Goal: Information Seeking & Learning: Learn about a topic

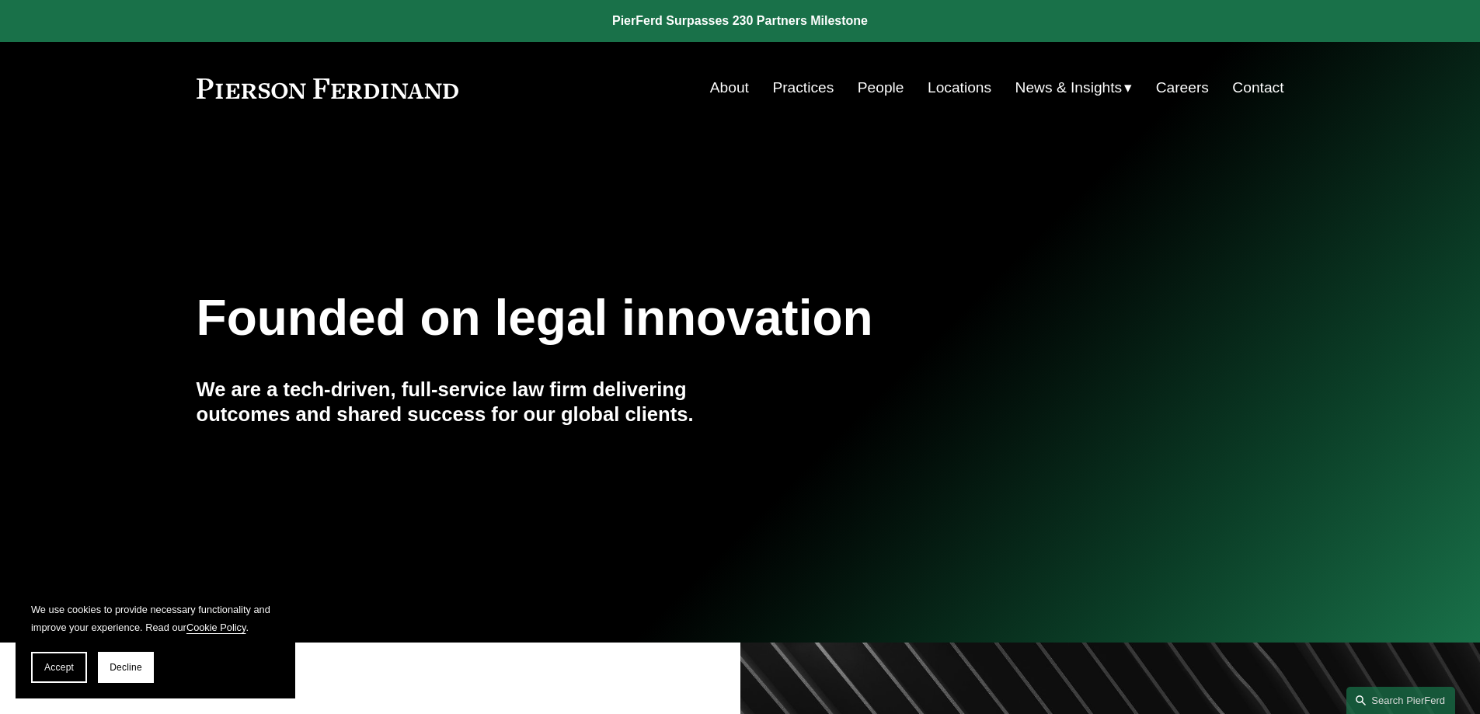
click at [806, 85] on link "Practices" at bounding box center [802, 88] width 61 height 30
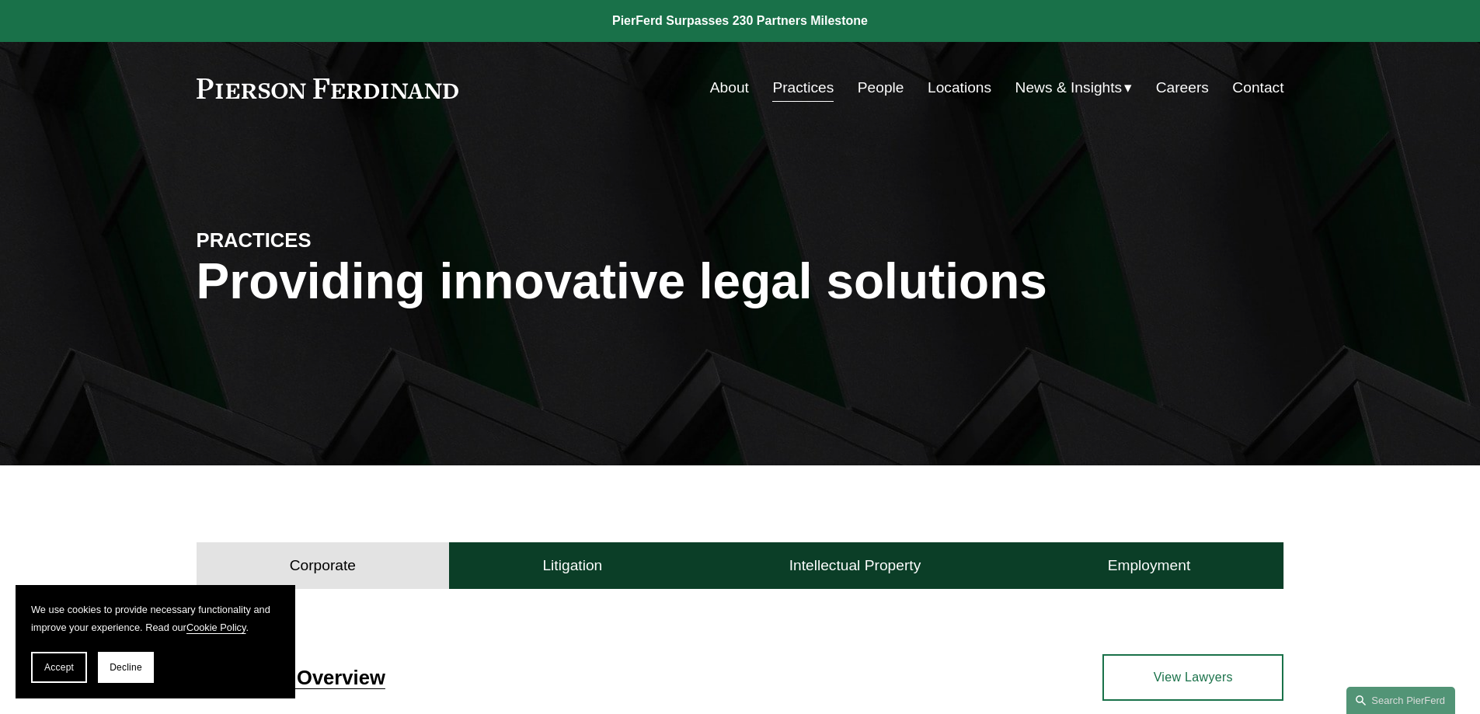
click at [1197, 90] on link "Careers" at bounding box center [1182, 88] width 53 height 30
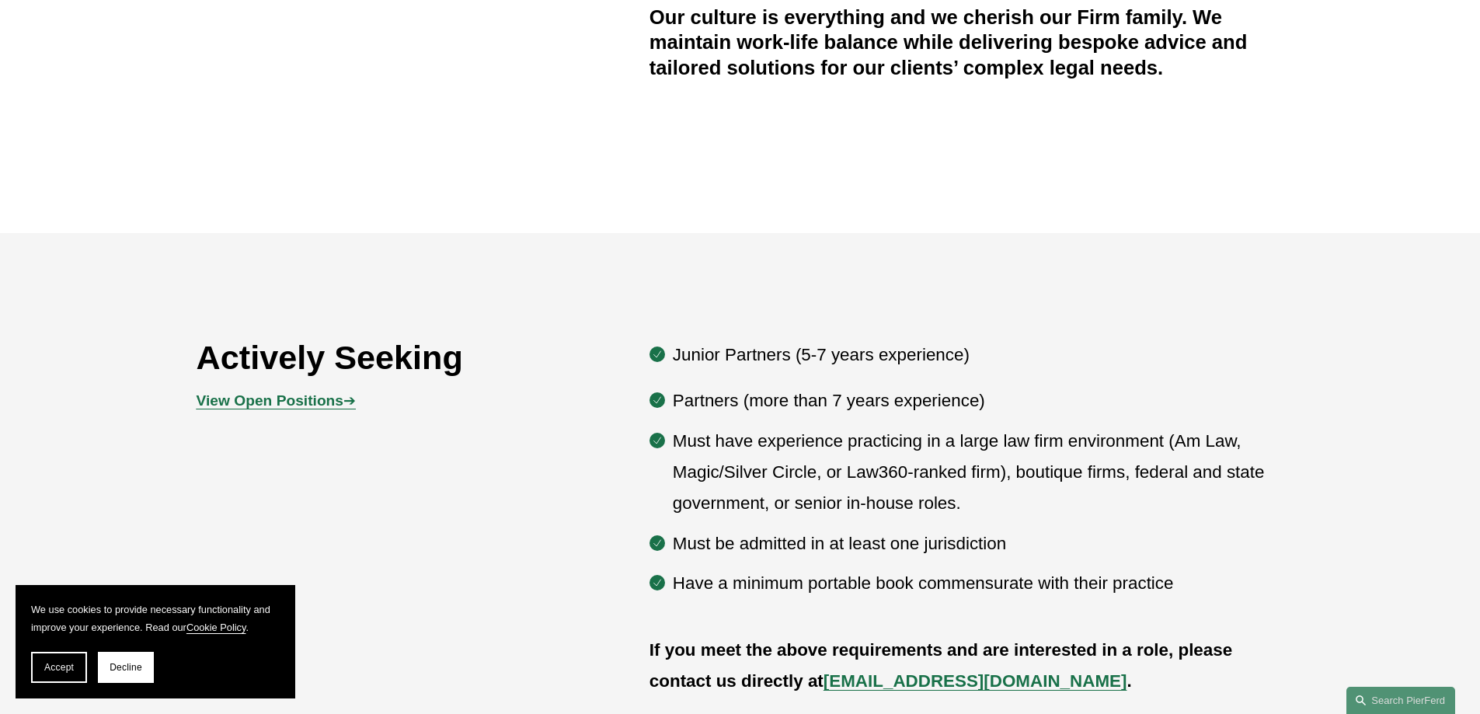
scroll to position [777, 0]
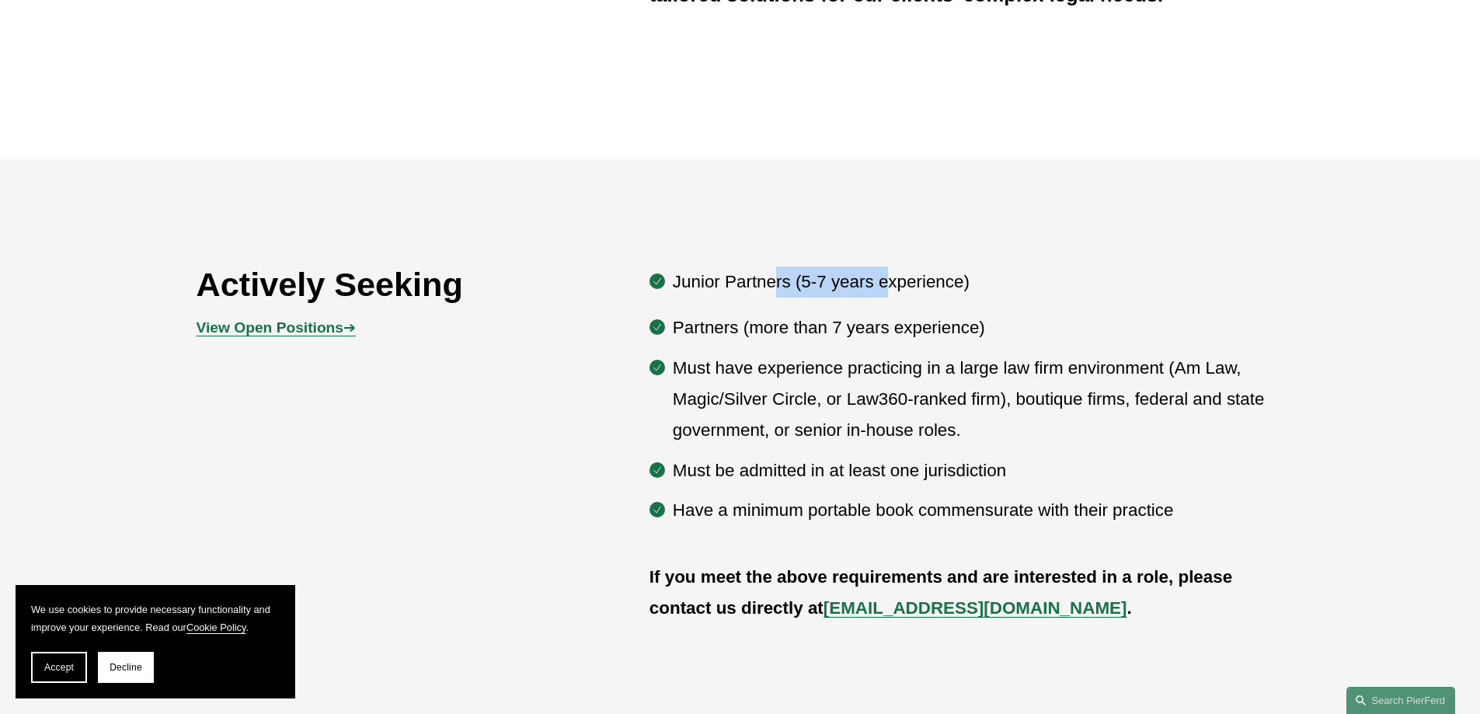
drag, startPoint x: 778, startPoint y: 278, endPoint x: 884, endPoint y: 281, distance: 106.5
click at [884, 281] on p "Junior Partners (5-7 years experience)" at bounding box center [978, 281] width 611 height 31
click at [898, 283] on p "Junior Partners (5-7 years experience)" at bounding box center [978, 281] width 611 height 31
drag, startPoint x: 806, startPoint y: 277, endPoint x: 846, endPoint y: 280, distance: 39.7
click at [846, 280] on p "Junior Partners (5-7 years experience)" at bounding box center [978, 281] width 611 height 31
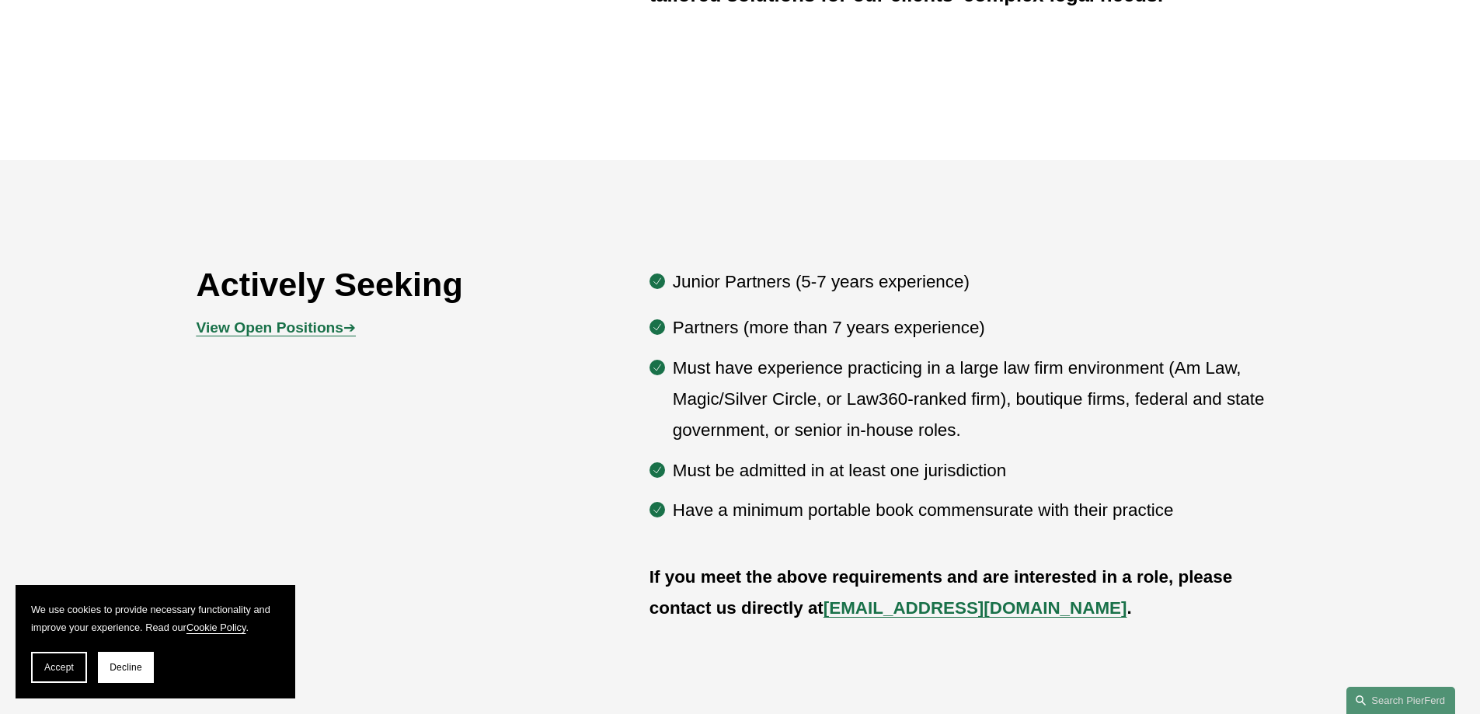
click at [804, 343] on p "Partners (more than 7 years experience)" at bounding box center [978, 327] width 611 height 31
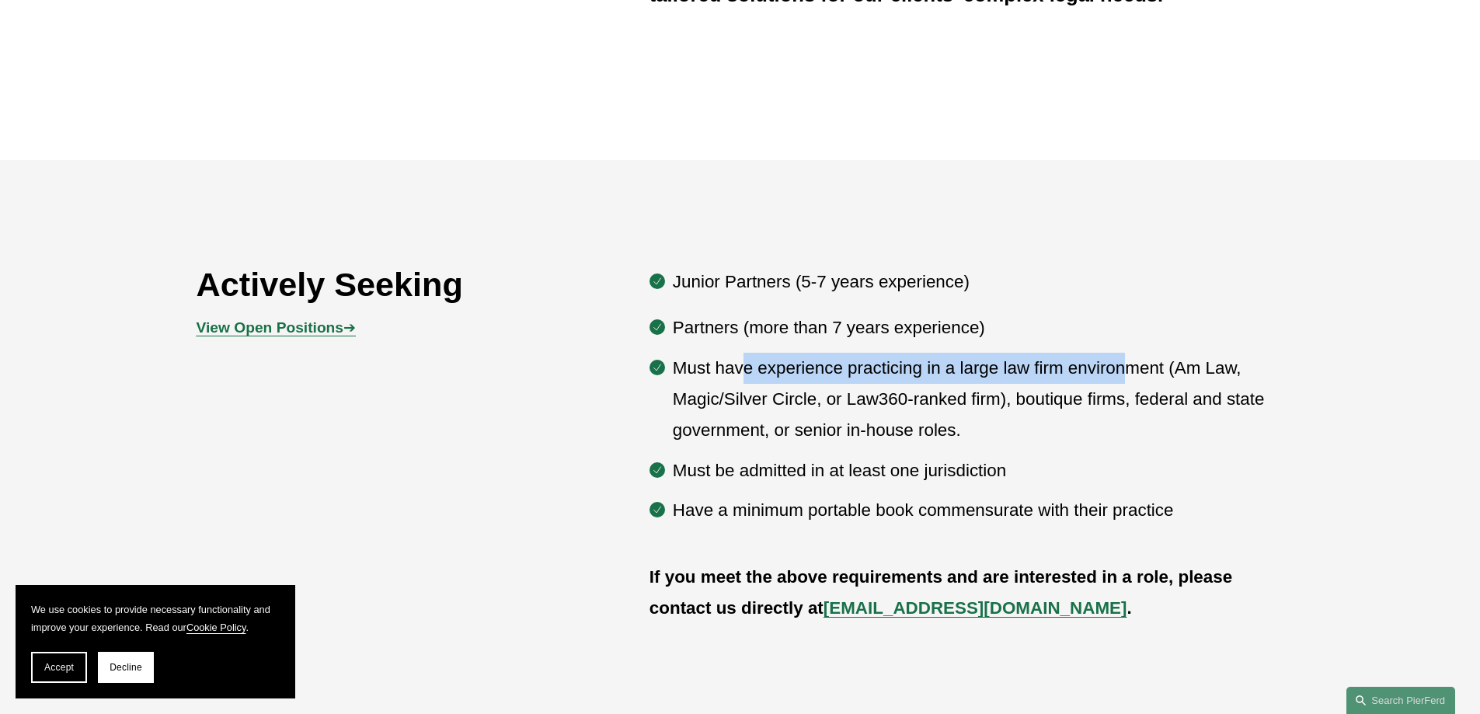
drag, startPoint x: 745, startPoint y: 367, endPoint x: 994, endPoint y: 467, distance: 268.7
click at [1116, 386] on p "Must have experience practicing in a large law firm environment (Am Law, Magic/…" at bounding box center [978, 400] width 611 height 94
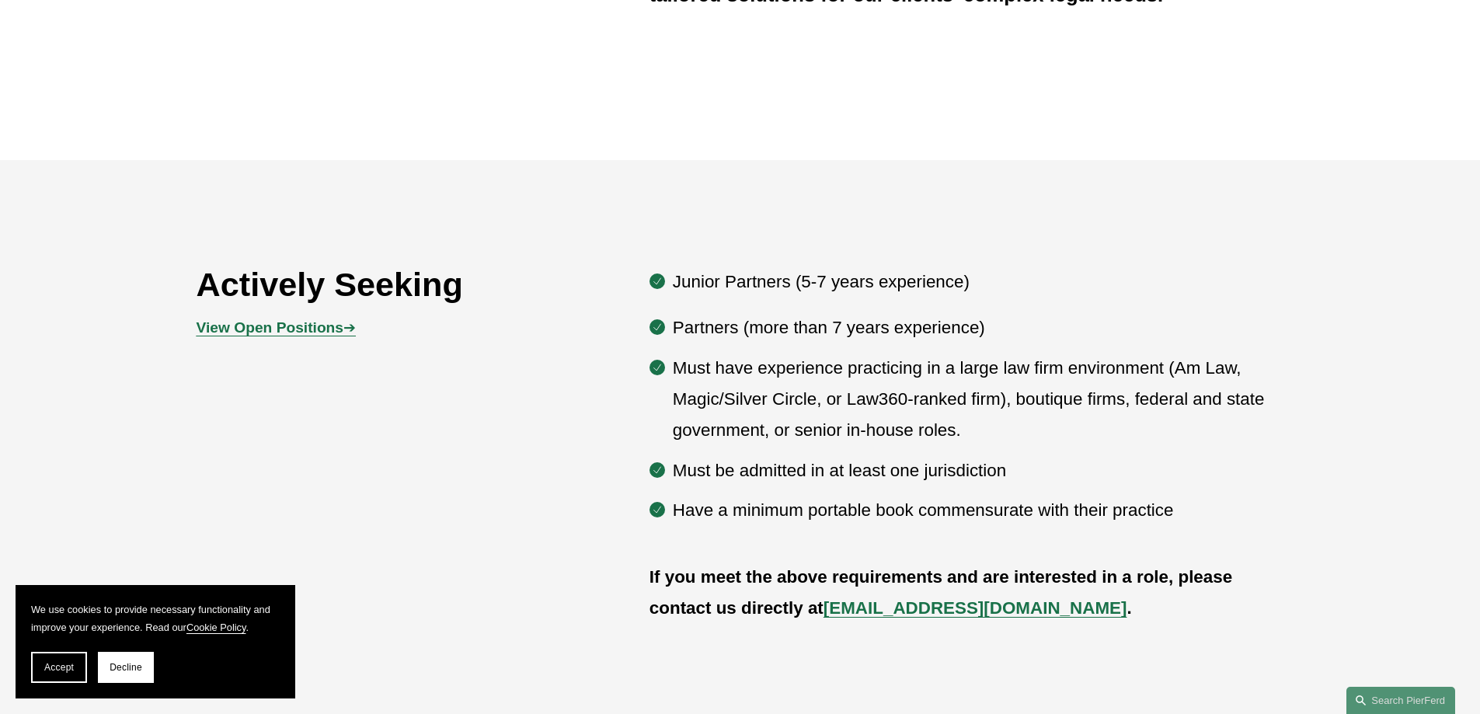
click at [948, 482] on p "Must be admitted in at least one jurisdiction" at bounding box center [978, 470] width 611 height 31
drag, startPoint x: 952, startPoint y: 468, endPoint x: 955, endPoint y: 508, distance: 39.8
click at [1009, 475] on p "Must be admitted in at least one jurisdiction" at bounding box center [978, 470] width 611 height 31
drag, startPoint x: 921, startPoint y: 518, endPoint x: 1156, endPoint y: 510, distance: 234.7
click at [1132, 510] on p "Have a minimum portable book commensurate with their practice" at bounding box center [978, 510] width 611 height 31
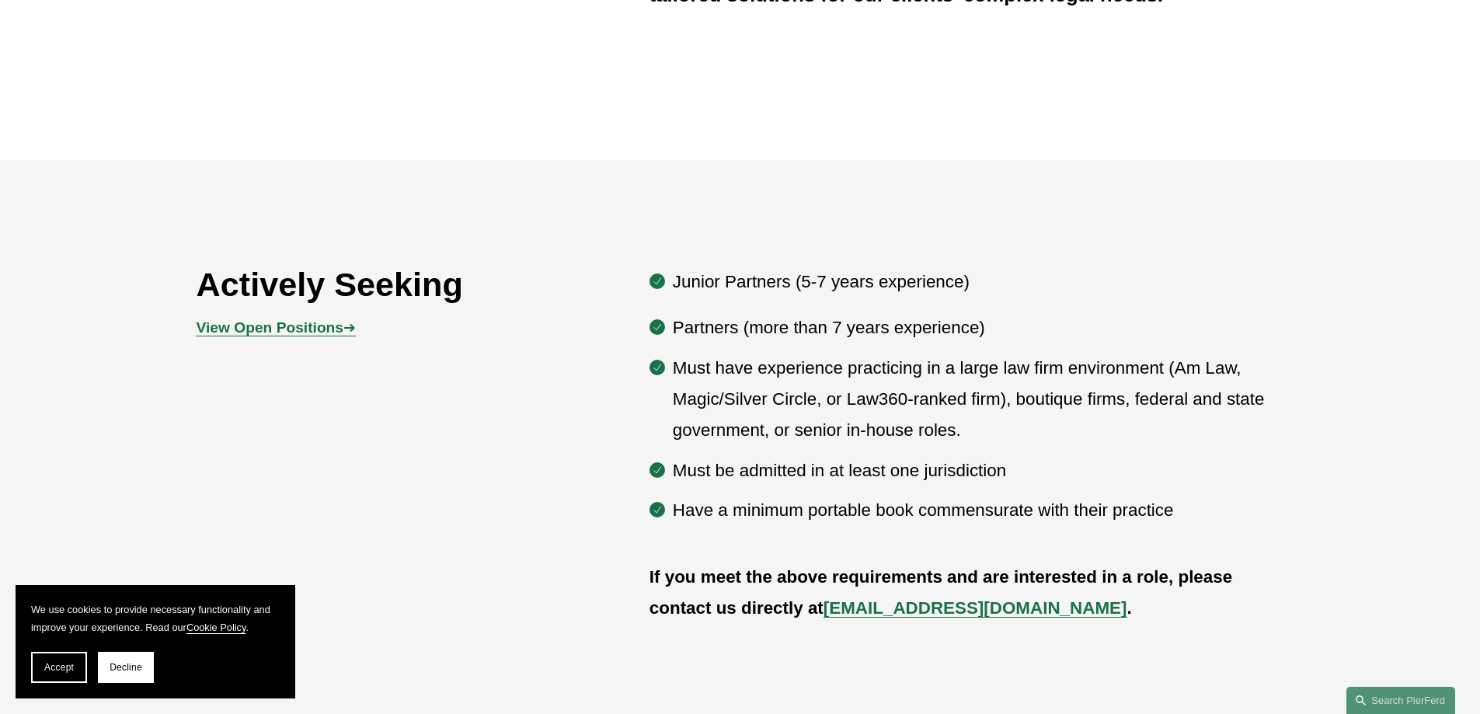
click at [1157, 510] on p "Have a minimum portable book commensurate with their practice" at bounding box center [978, 510] width 611 height 31
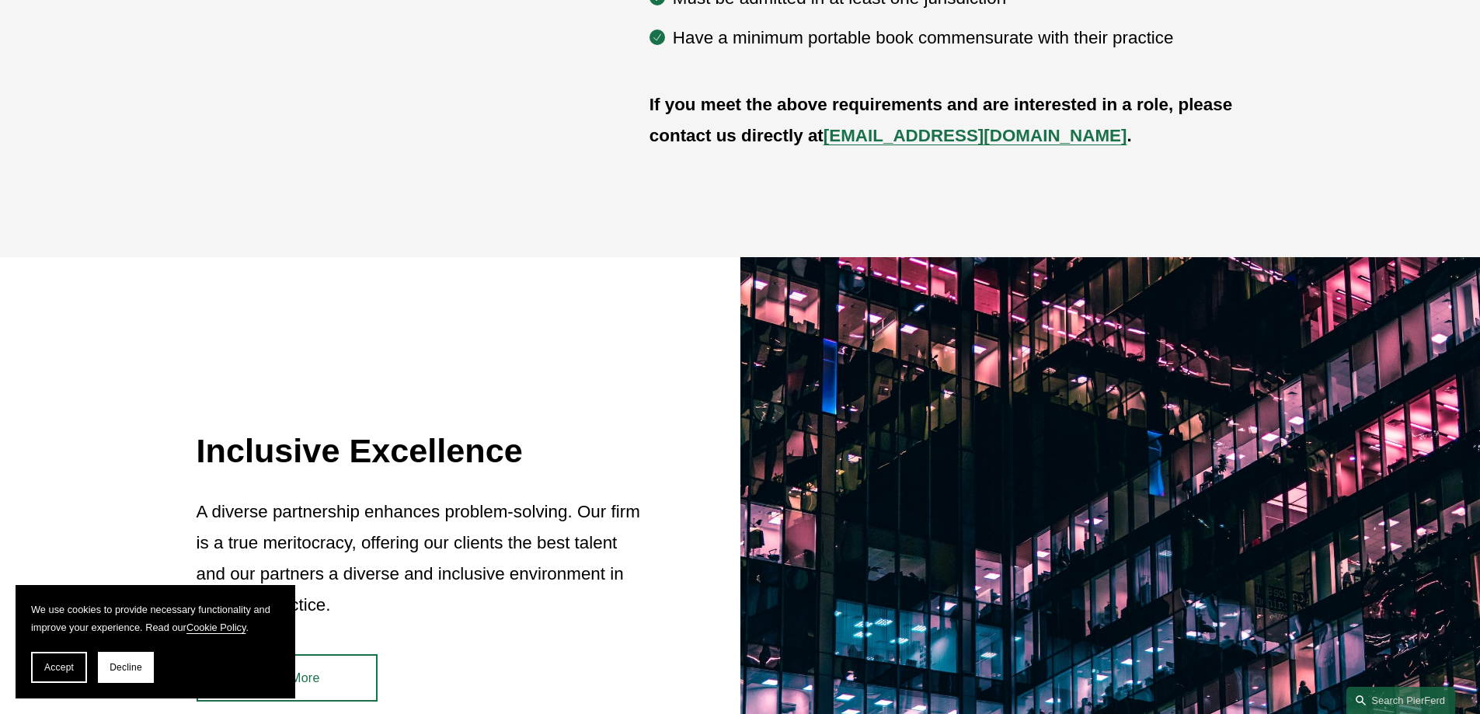
scroll to position [1476, 0]
